Goal: Task Accomplishment & Management: Use online tool/utility

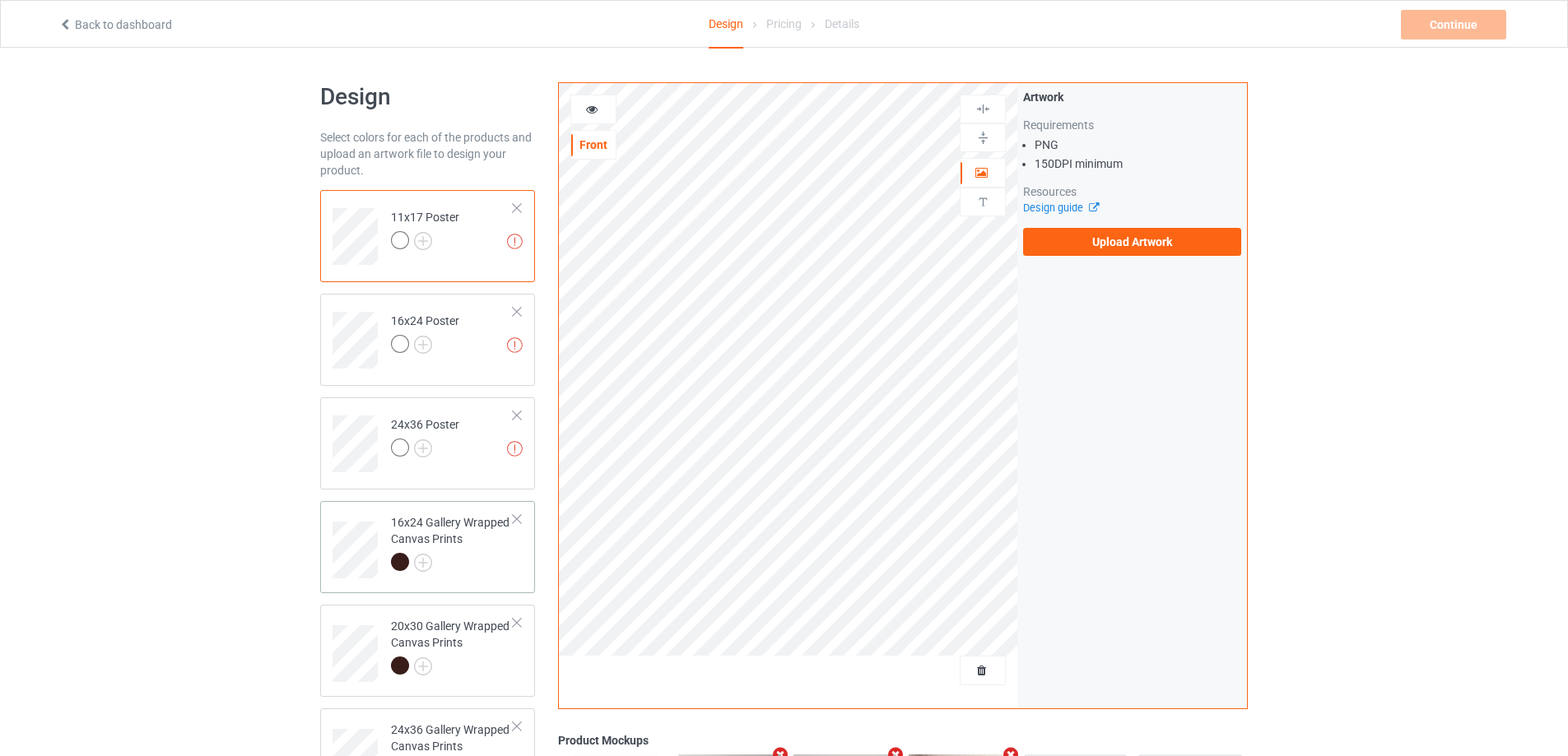
click at [472, 533] on div "16x24 Gallery Wrapped Canvas Prints" at bounding box center [452, 542] width 123 height 56
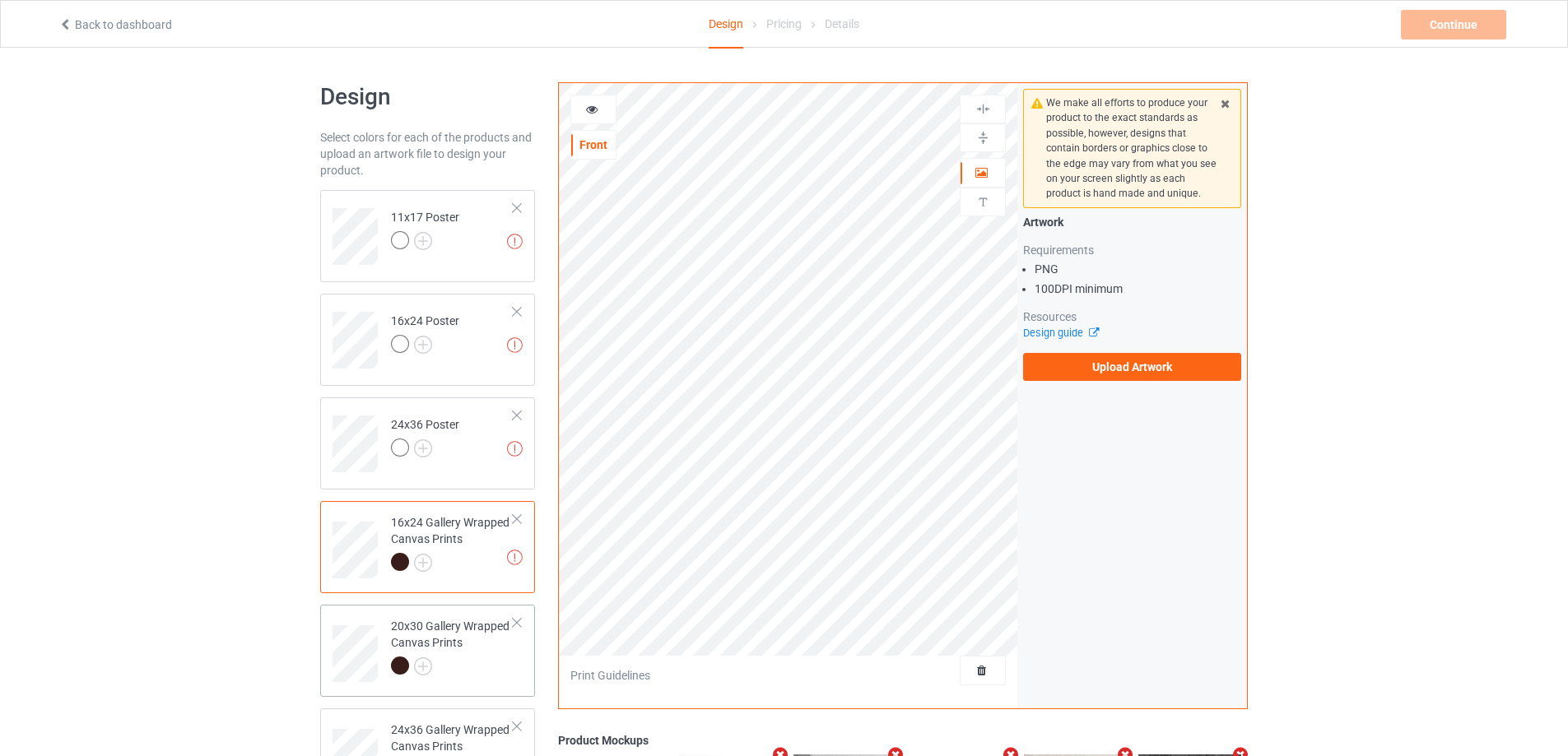
click at [469, 636] on div "20x30 Gallery Wrapped Canvas Prints" at bounding box center [452, 645] width 123 height 56
click at [444, 733] on div "24x36 Gallery Wrapped Canvas Prints" at bounding box center [452, 749] width 123 height 56
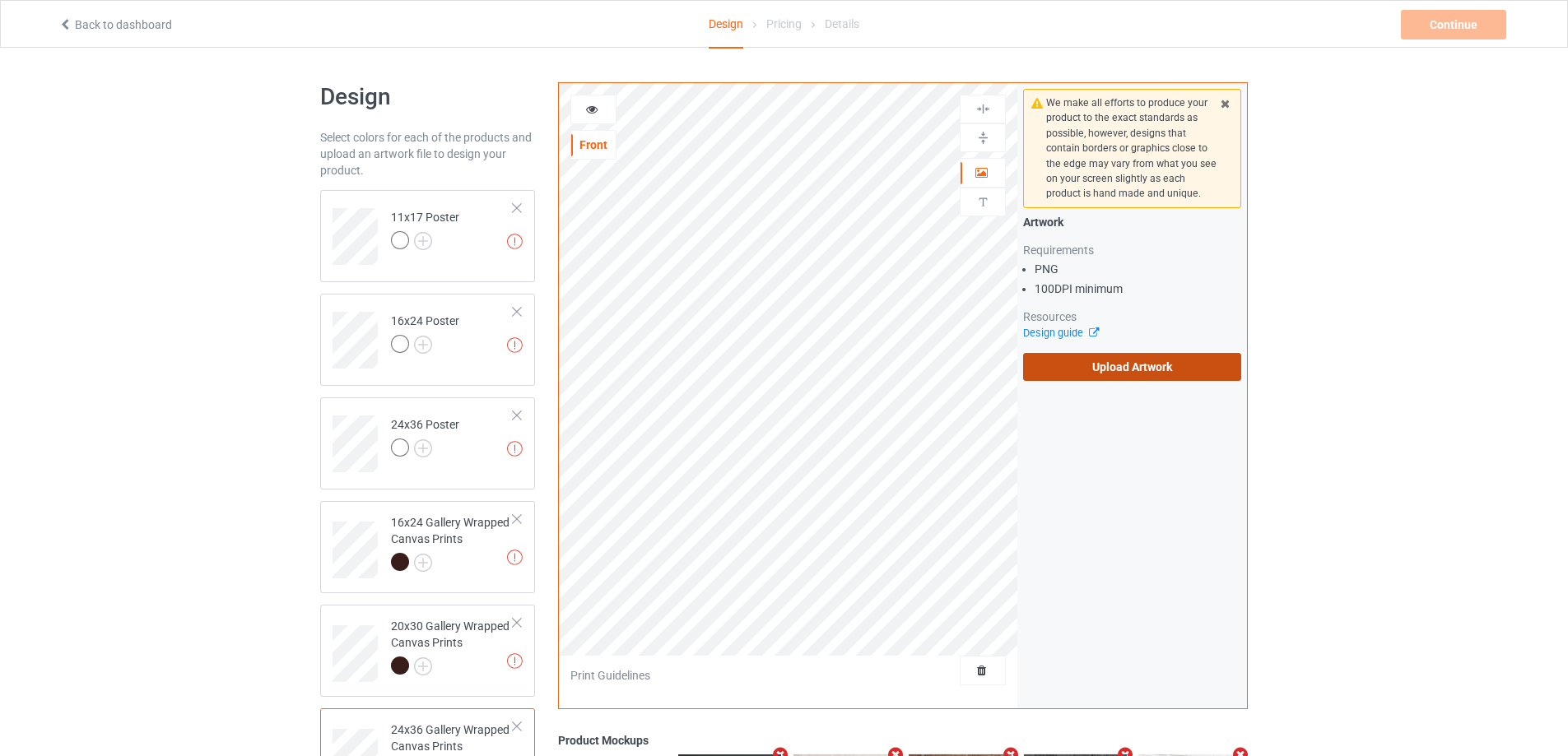
click at [1077, 369] on label "Upload Artwork" at bounding box center [1132, 367] width 218 height 28
click at [0, 0] on input "Upload Artwork" at bounding box center [0, 0] width 0 height 0
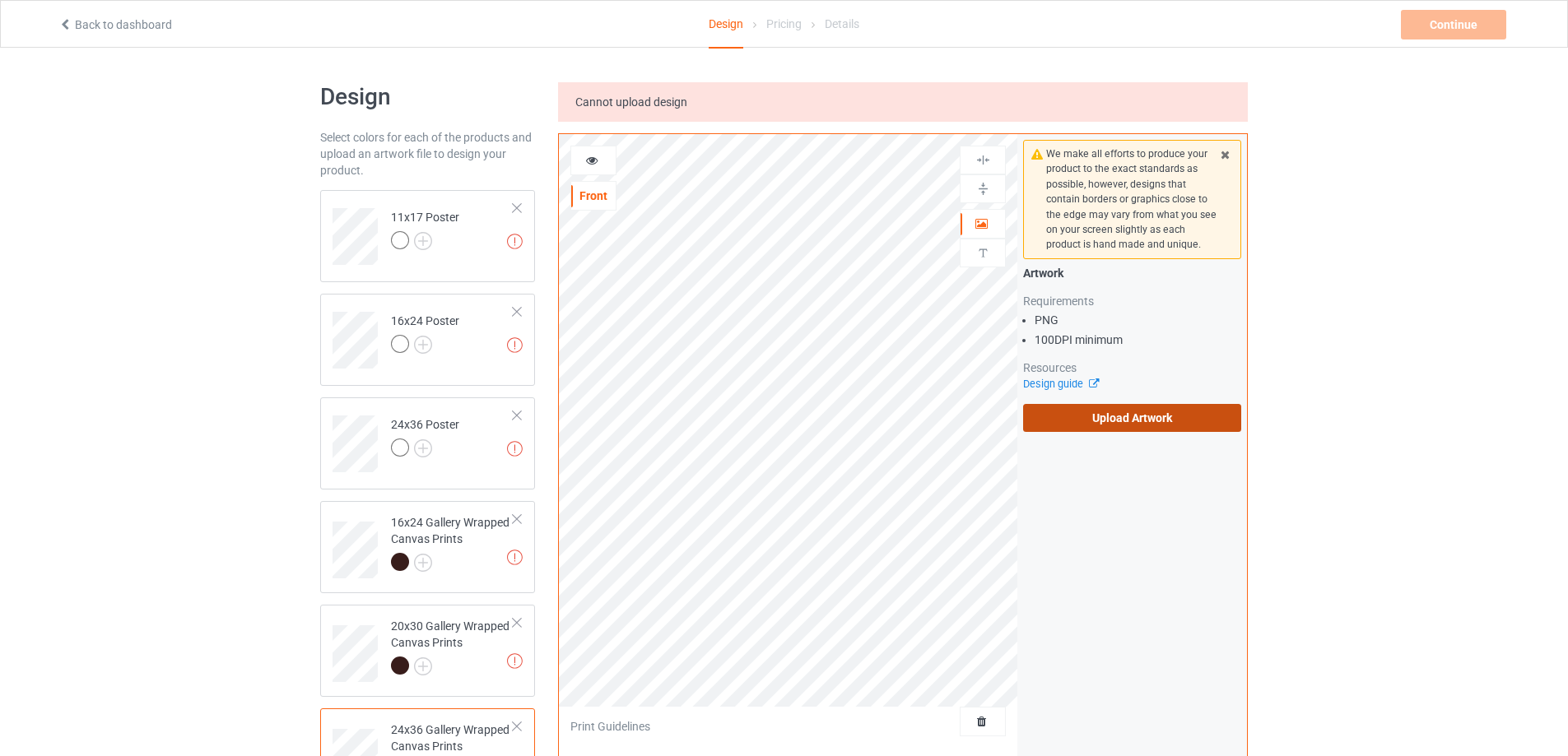
click at [1125, 421] on label "Upload Artwork" at bounding box center [1132, 417] width 218 height 28
click at [0, 0] on input "Upload Artwork" at bounding box center [0, 0] width 0 height 0
click at [1167, 418] on label "Upload Artwork" at bounding box center [1132, 417] width 218 height 28
click at [0, 0] on input "Upload Artwork" at bounding box center [0, 0] width 0 height 0
click at [1134, 401] on div "Artwork Requirements PNG 100 DPI minimum Resources Design guide Upload Artwork" at bounding box center [1132, 348] width 218 height 167
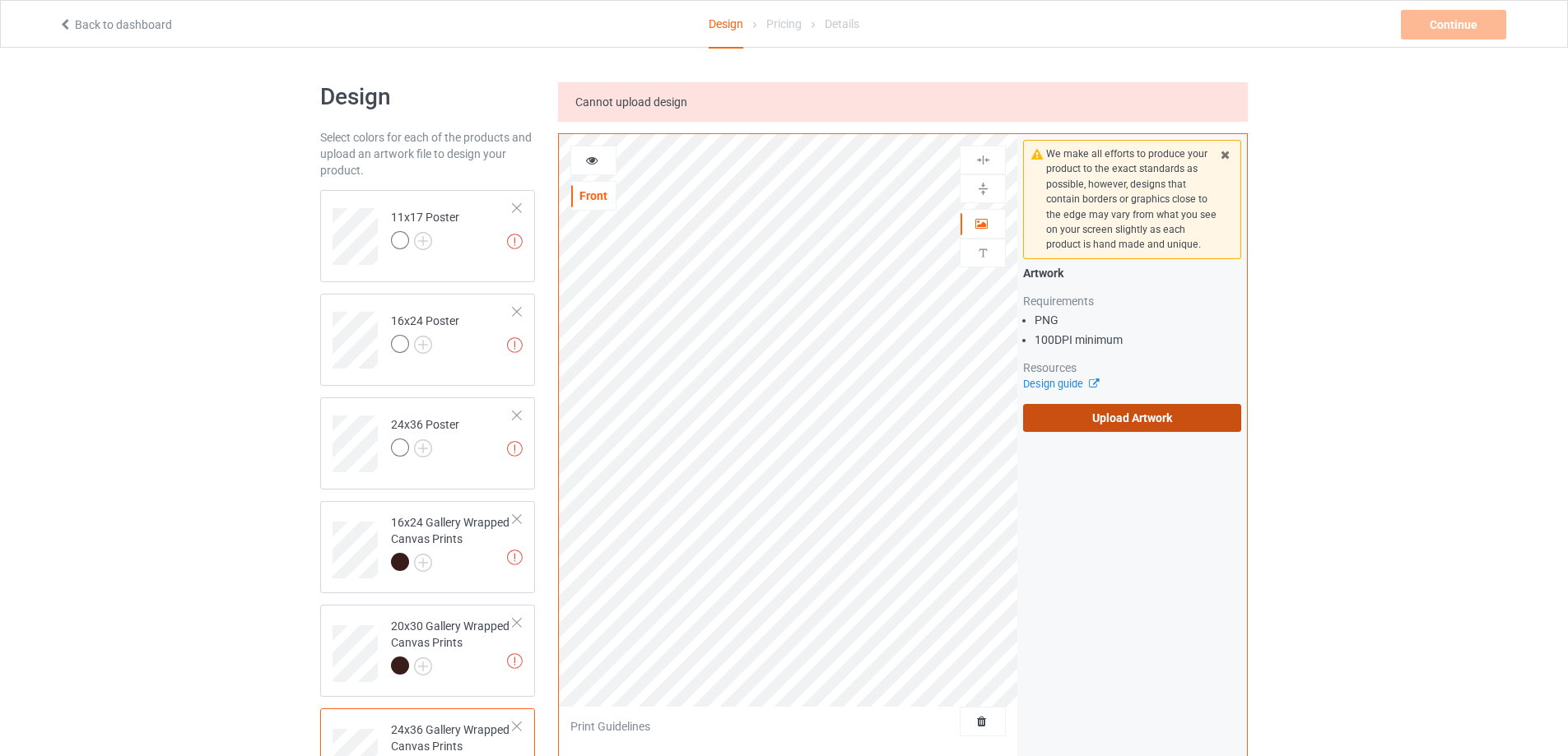
click at [1139, 414] on label "Upload Artwork" at bounding box center [1132, 417] width 218 height 28
click at [0, 0] on input "Upload Artwork" at bounding box center [0, 0] width 0 height 0
click at [1108, 419] on label "Upload Artwork" at bounding box center [1132, 417] width 218 height 28
click at [0, 0] on input "Upload Artwork" at bounding box center [0, 0] width 0 height 0
click at [1132, 419] on label "Upload Artwork" at bounding box center [1132, 417] width 218 height 28
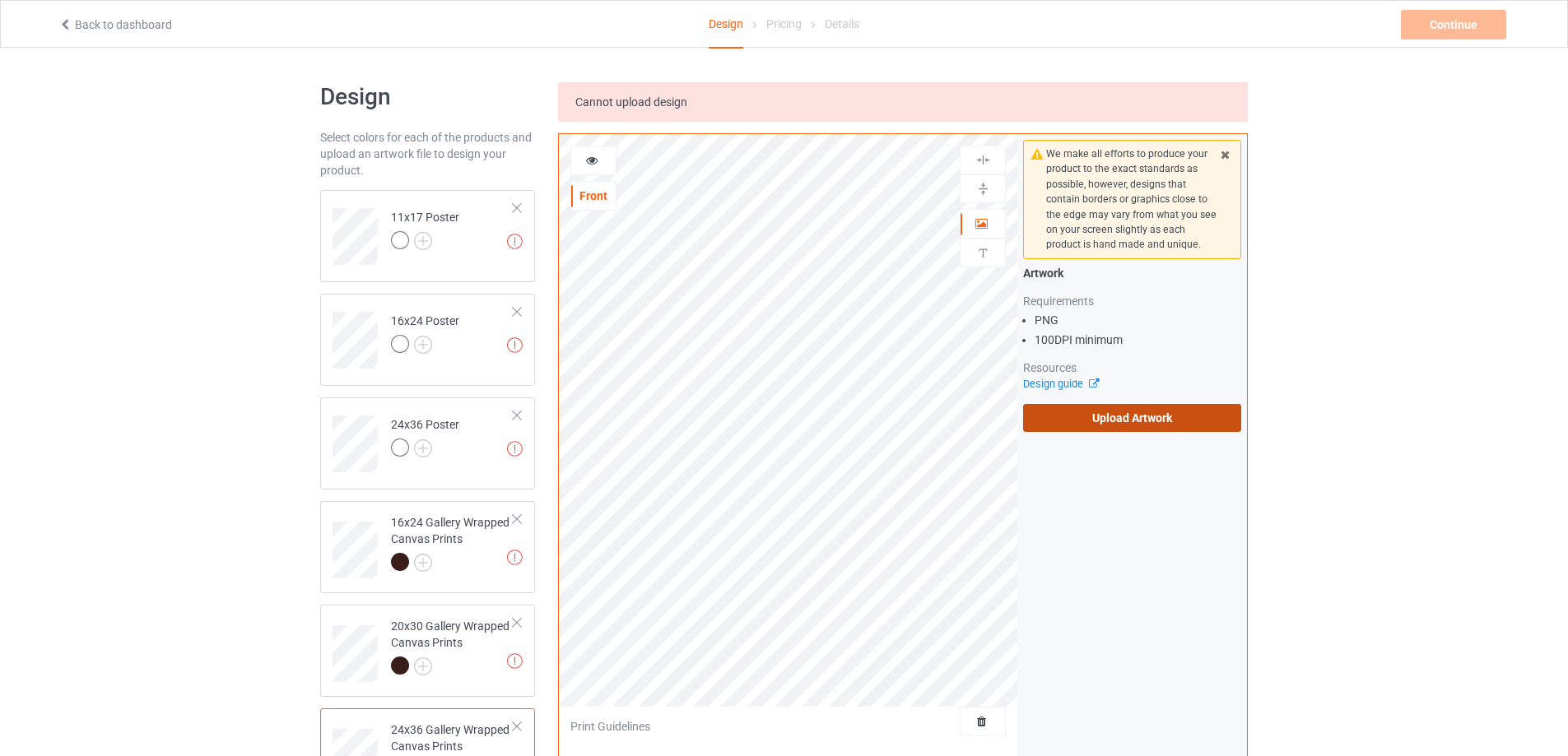
click at [0, 0] on input "Upload Artwork" at bounding box center [0, 0] width 0 height 0
click at [1124, 417] on label "Upload Artwork" at bounding box center [1132, 417] width 218 height 28
click at [0, 0] on input "Upload Artwork" at bounding box center [0, 0] width 0 height 0
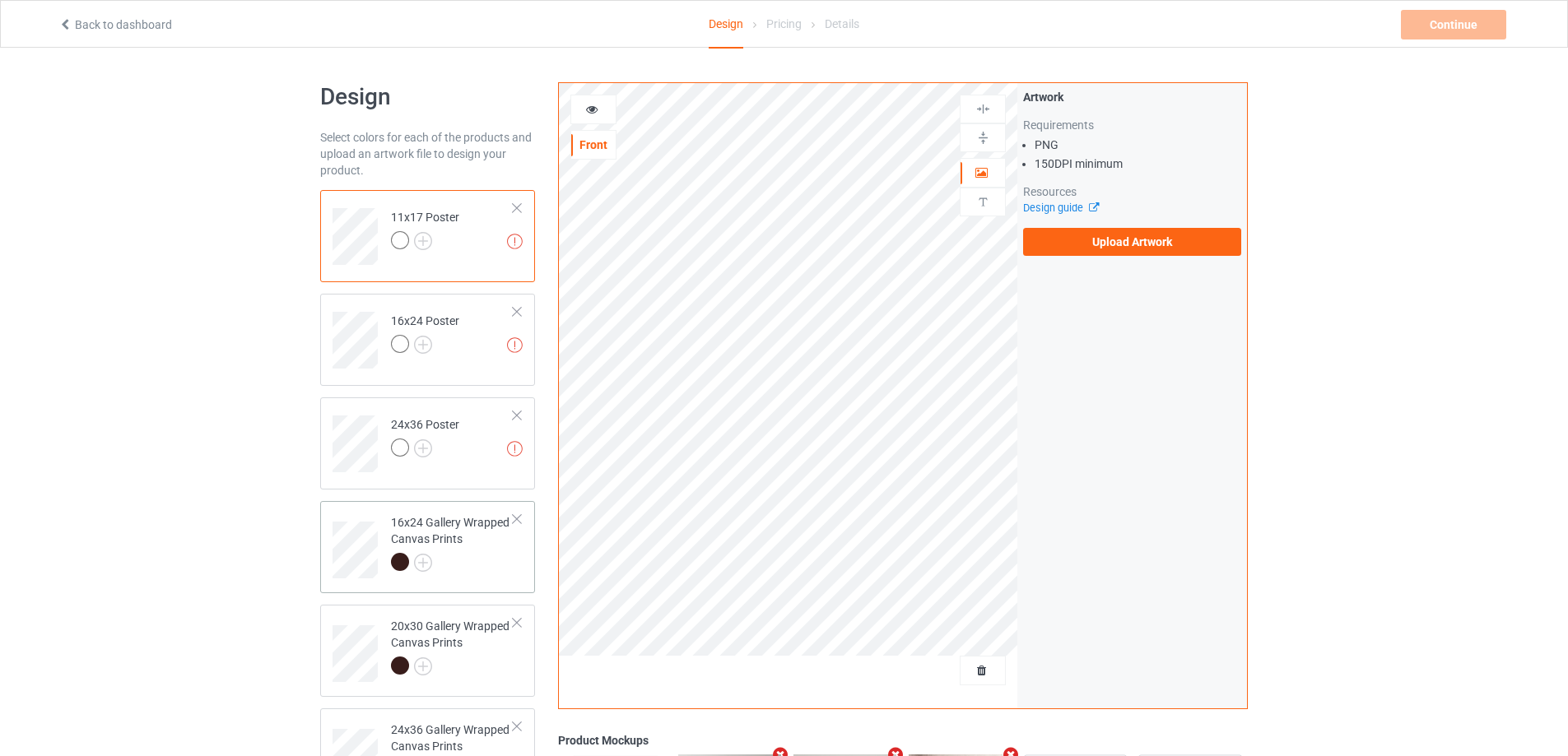
click at [435, 549] on div "16x24 Gallery Wrapped Canvas Prints" at bounding box center [452, 542] width 123 height 56
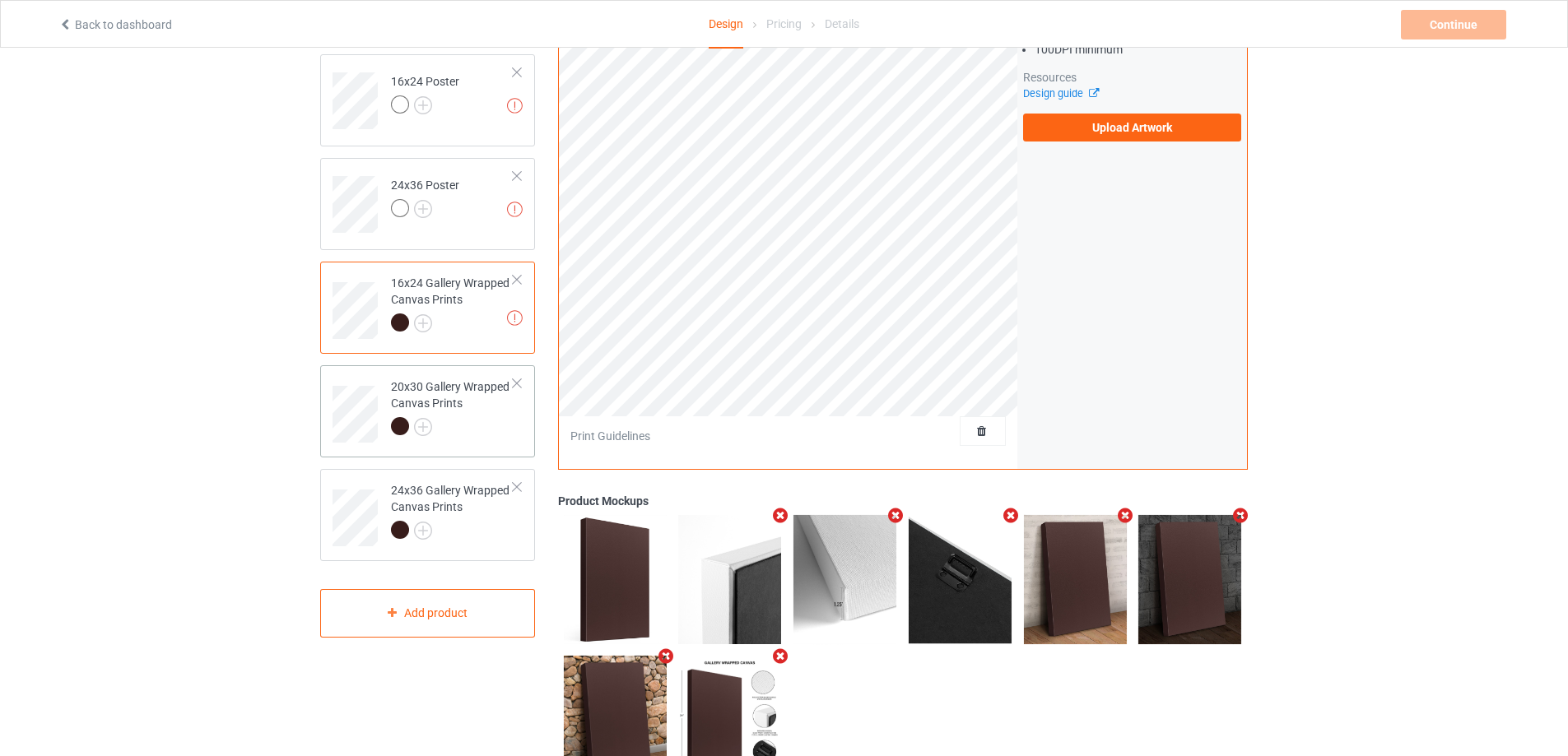
scroll to position [247, 0]
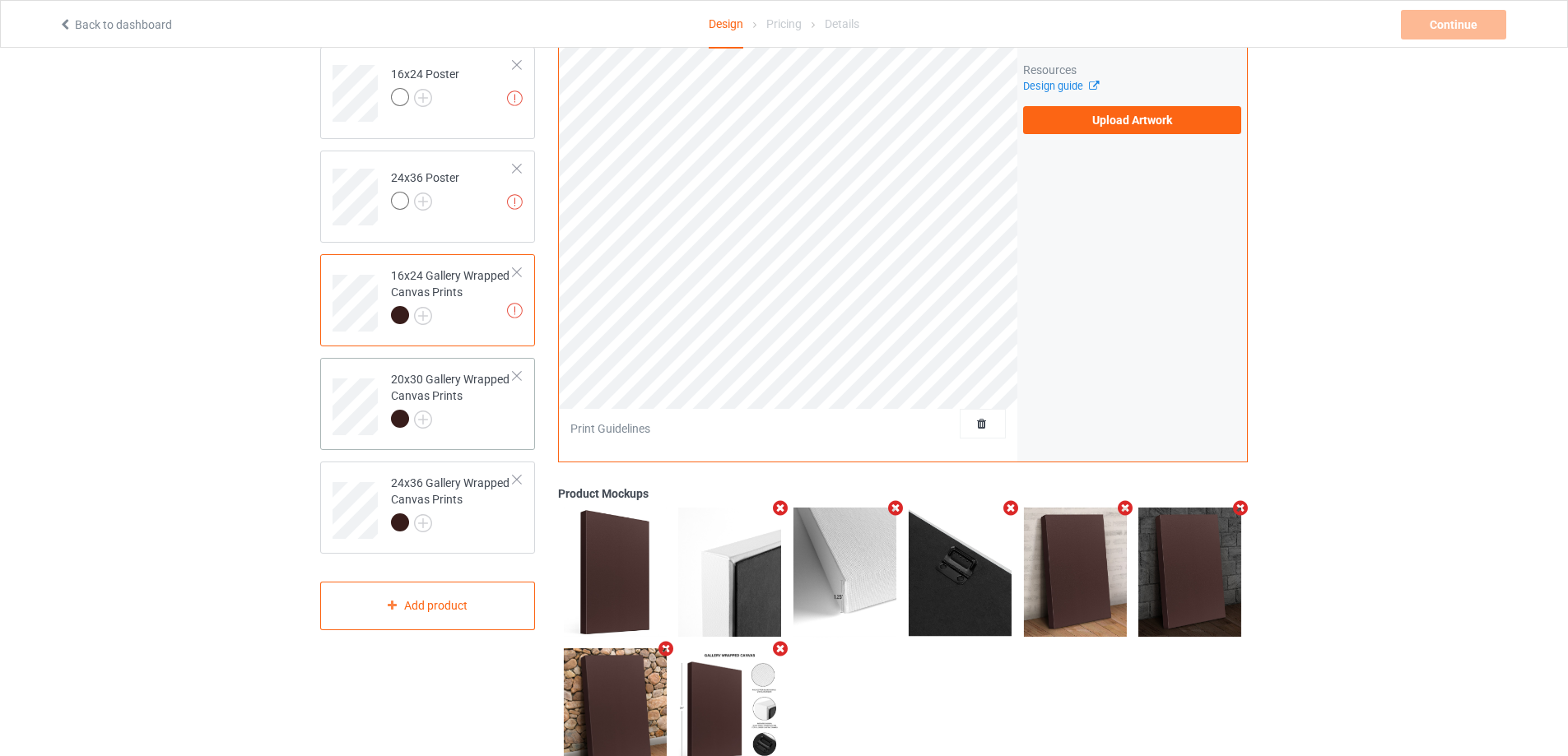
click at [486, 429] on div at bounding box center [452, 421] width 123 height 23
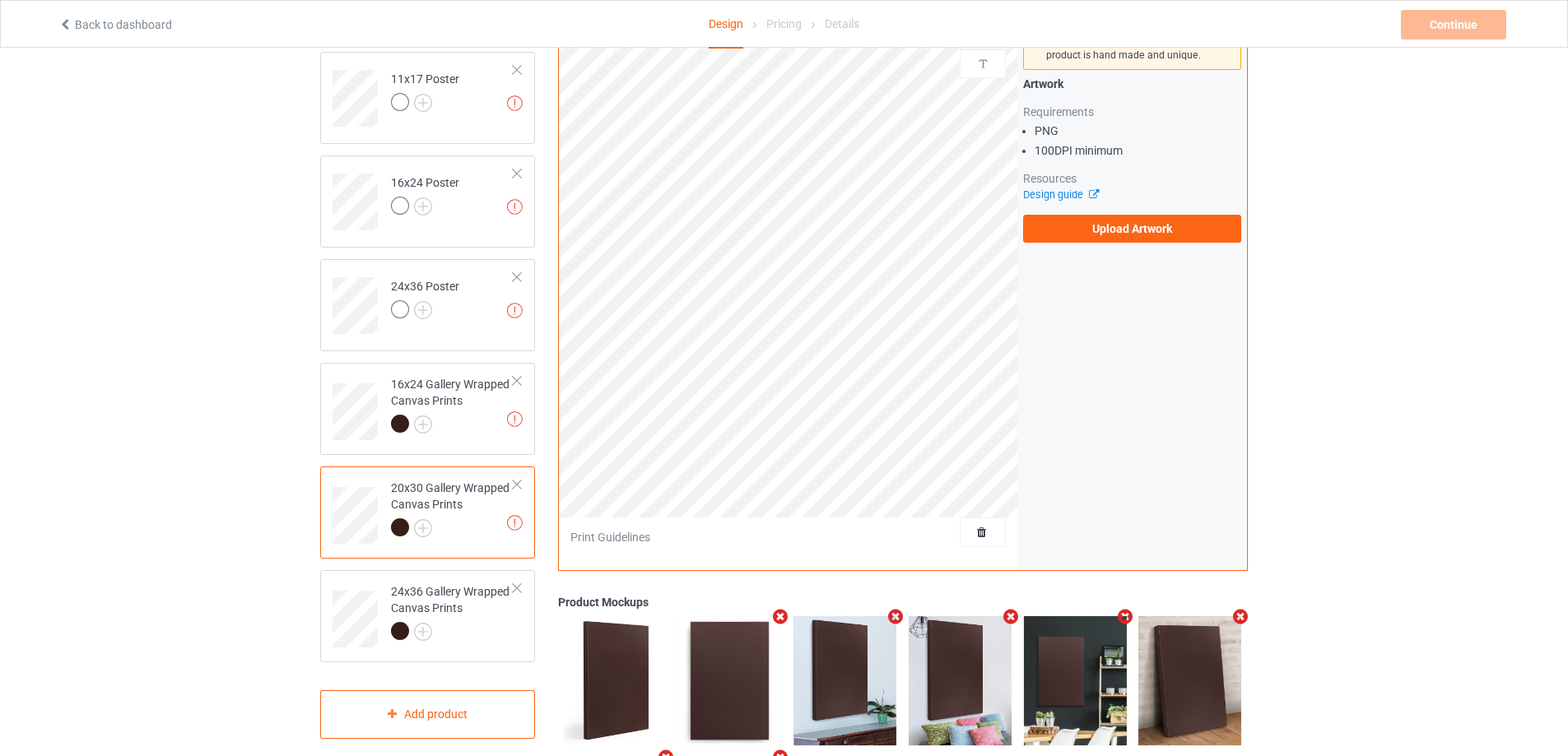
scroll to position [308, 0]
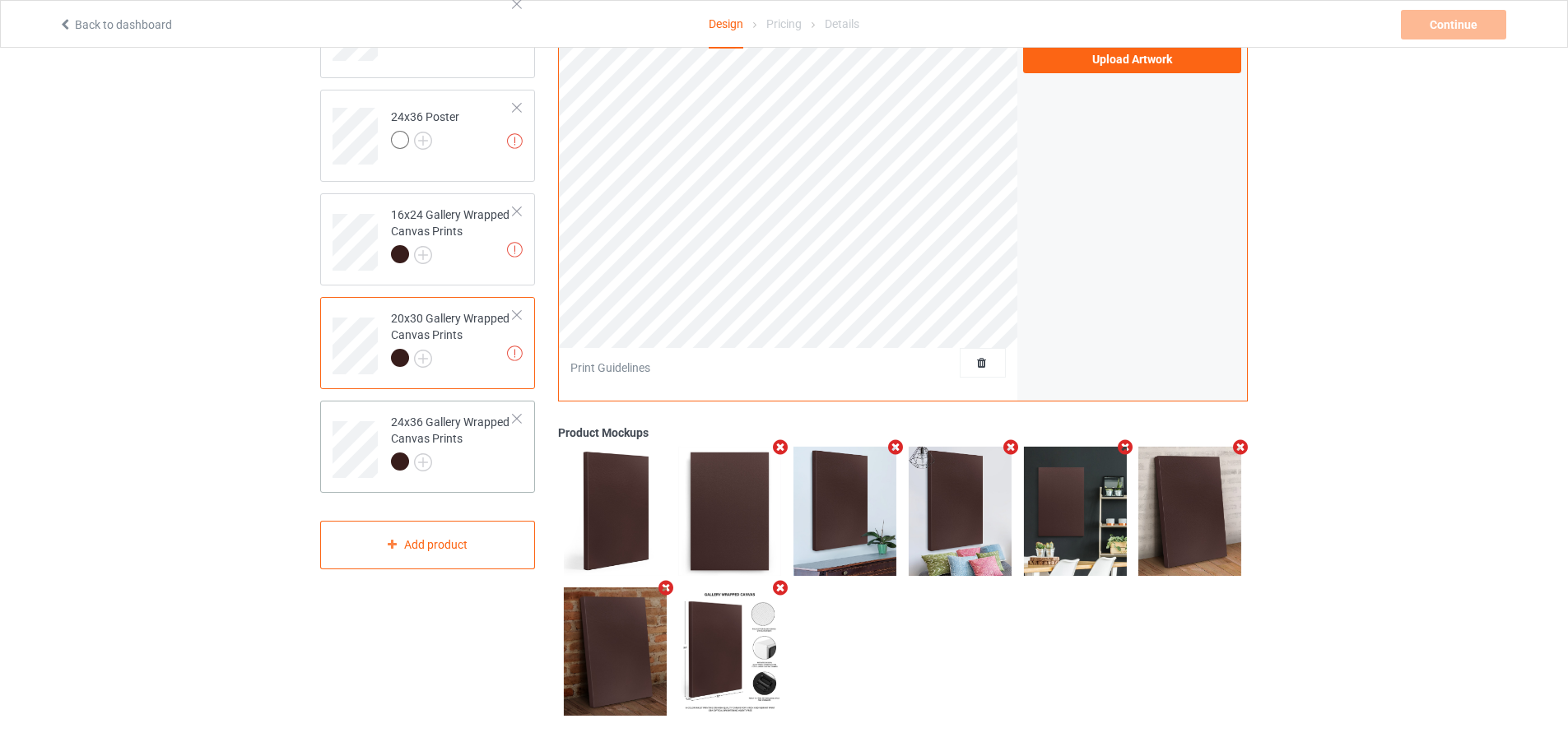
click at [494, 478] on td "24x36 Gallery Wrapped Canvas Prints" at bounding box center [452, 443] width 141 height 73
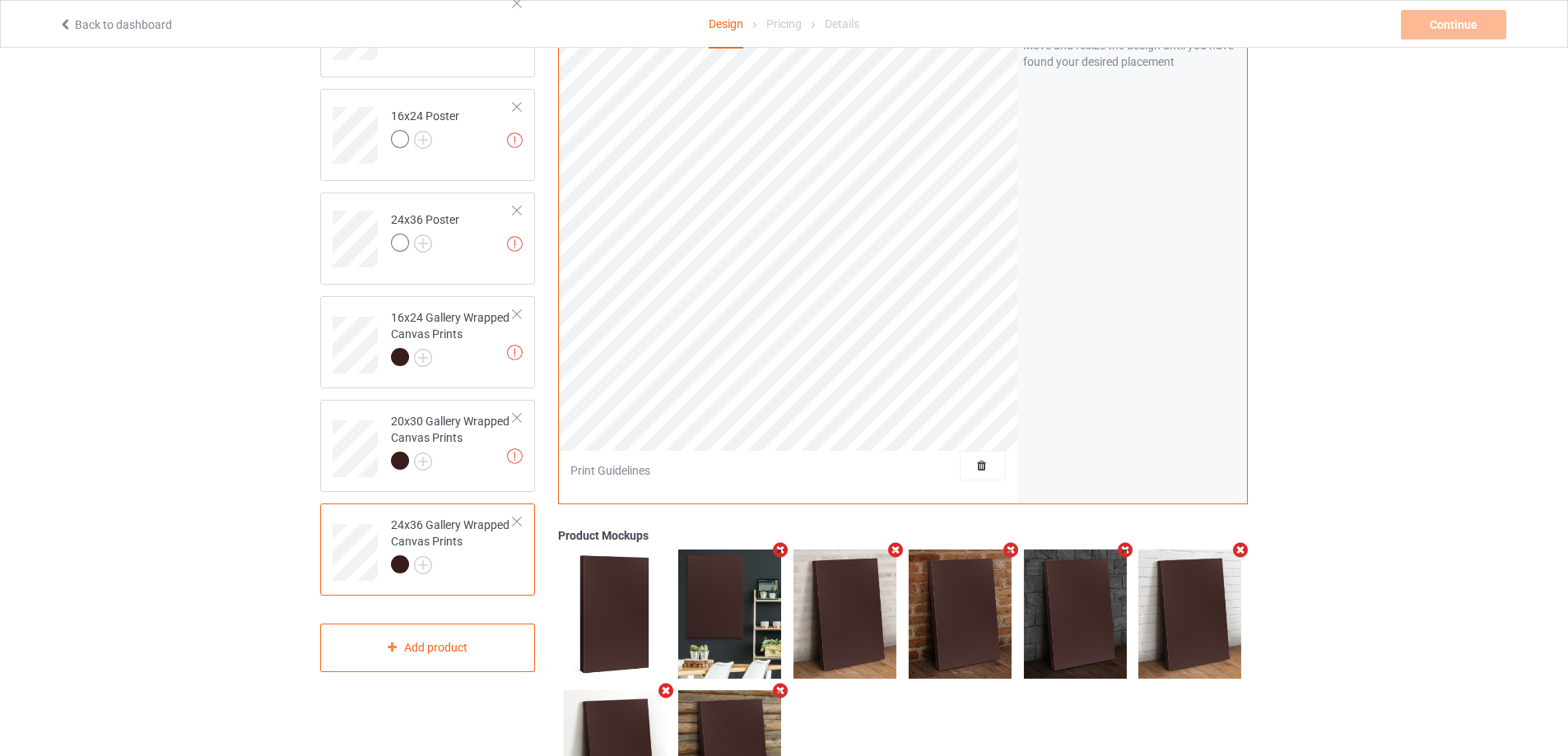
scroll to position [61, 0]
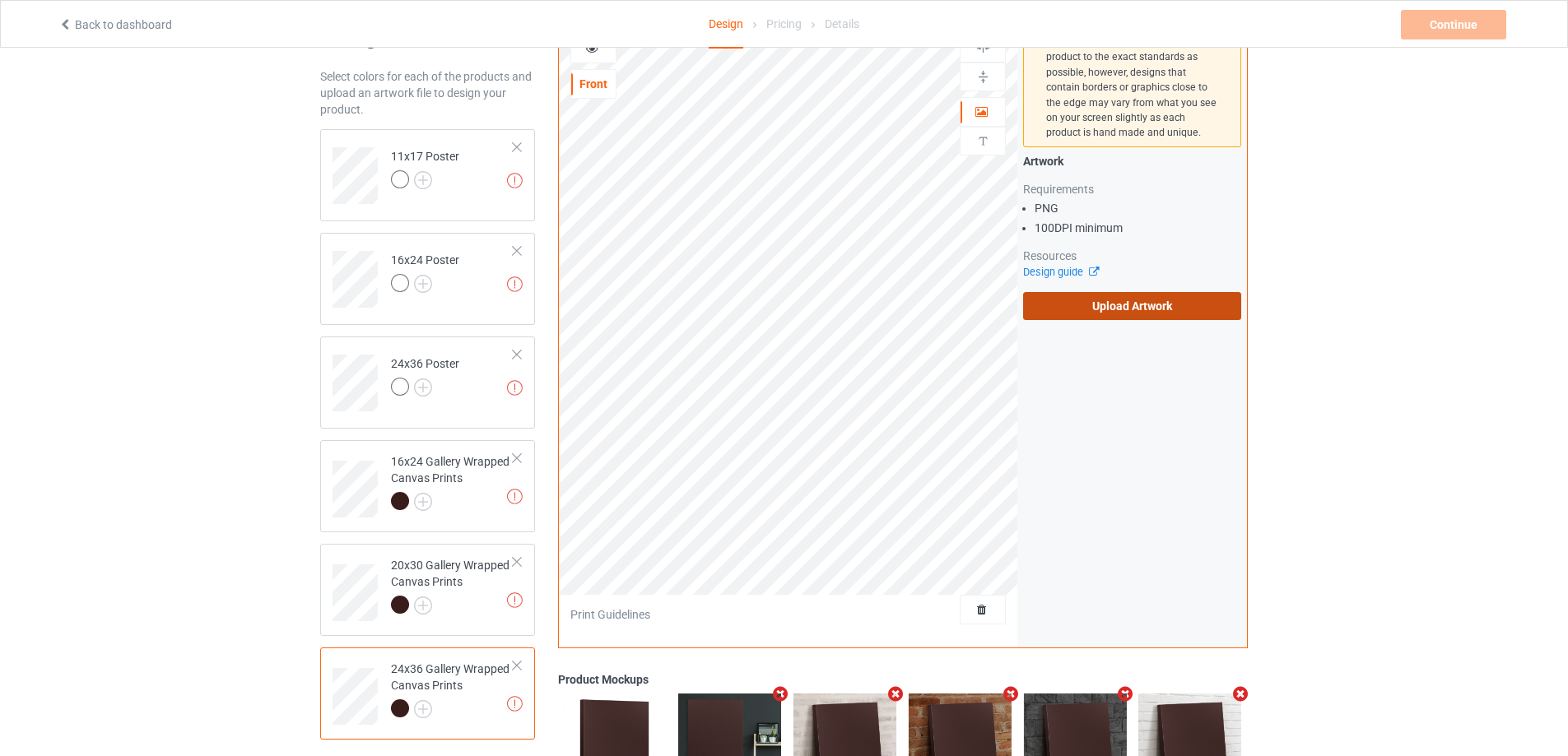
click at [1091, 314] on label "Upload Artwork" at bounding box center [1132, 306] width 218 height 28
click at [0, 0] on input "Upload Artwork" at bounding box center [0, 0] width 0 height 0
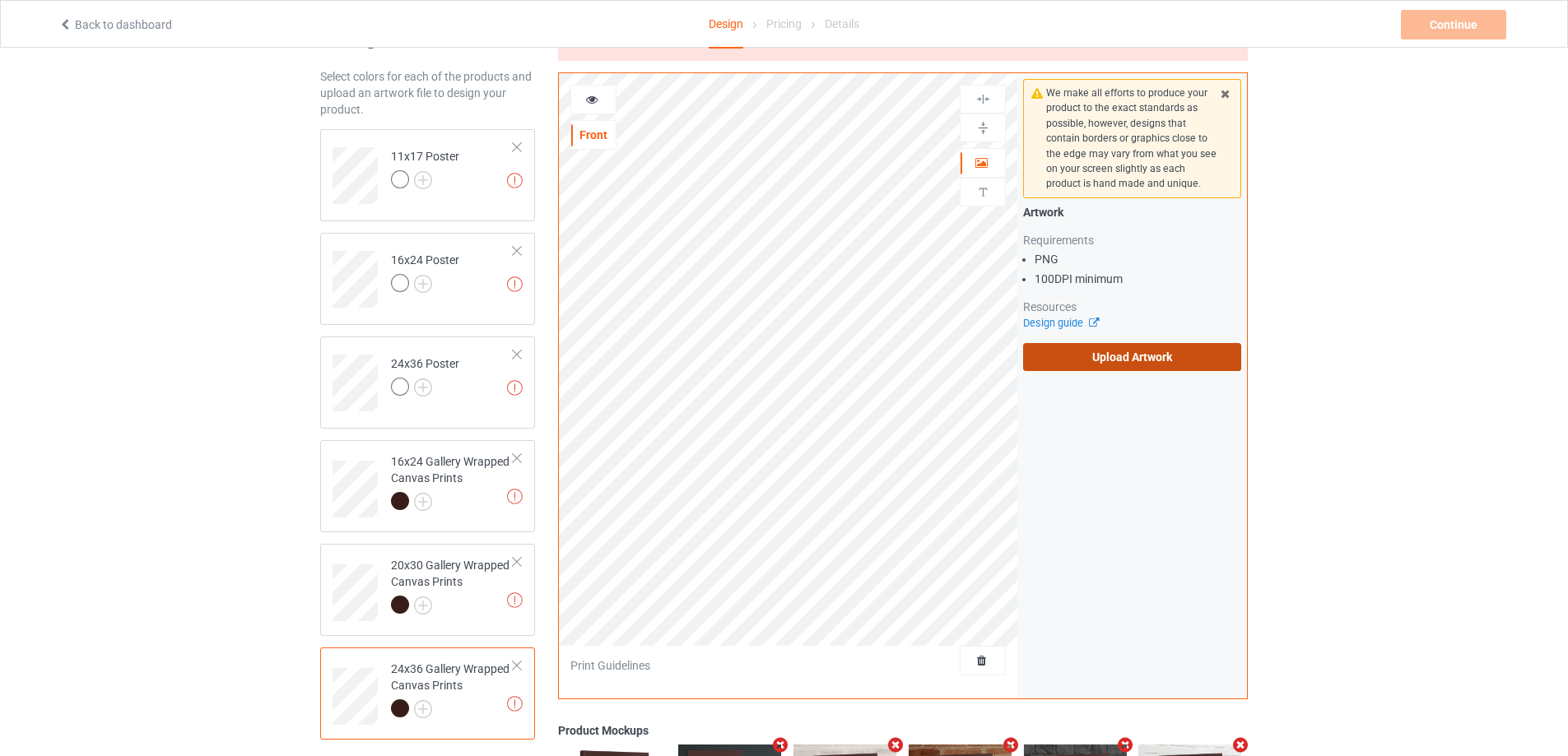
click at [1182, 365] on label "Upload Artwork" at bounding box center [1132, 357] width 218 height 28
click at [0, 0] on input "Upload Artwork" at bounding box center [0, 0] width 0 height 0
click at [1104, 359] on label "Upload Artwork" at bounding box center [1132, 357] width 218 height 28
click at [0, 0] on input "Upload Artwork" at bounding box center [0, 0] width 0 height 0
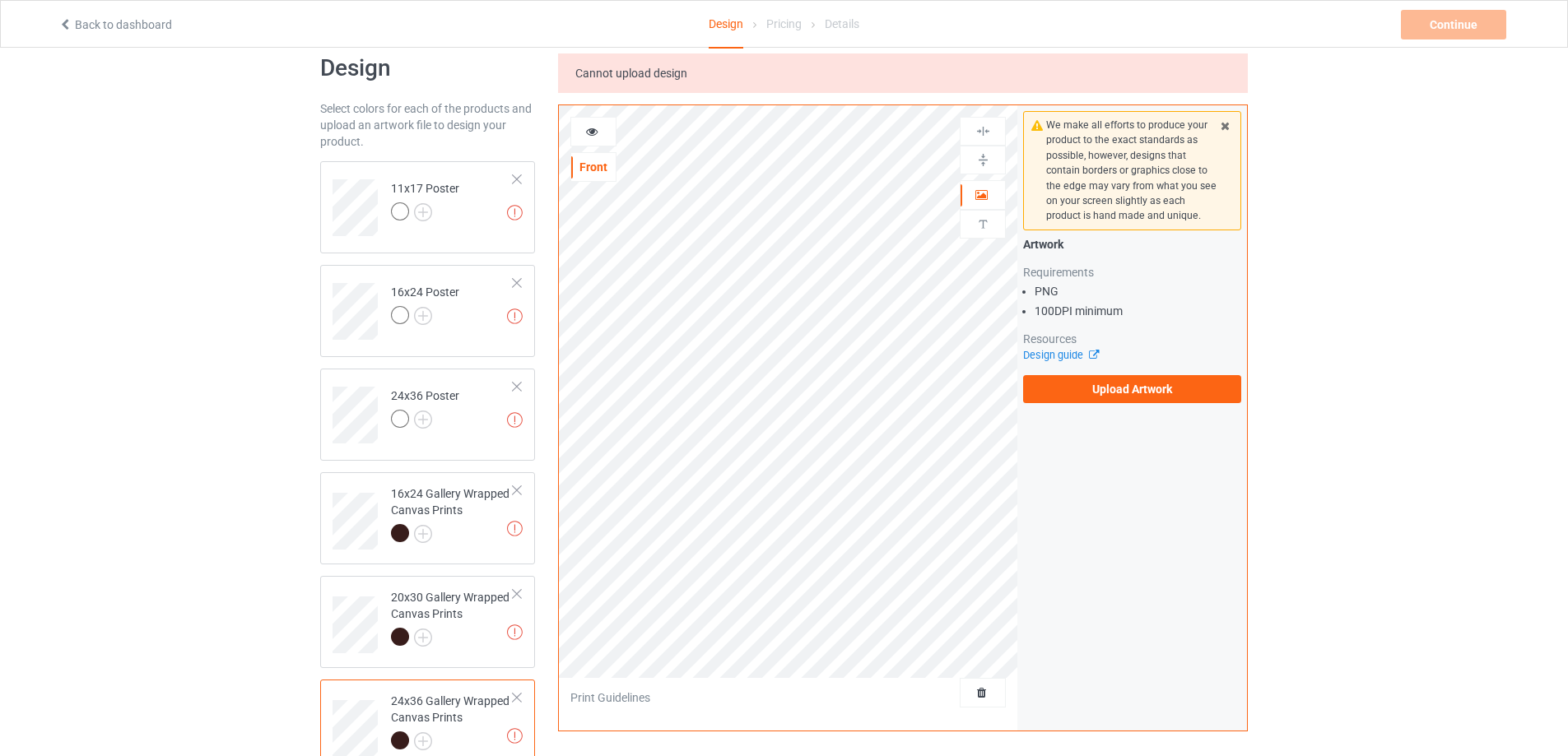
scroll to position [0, 0]
